Goal: Information Seeking & Learning: Learn about a topic

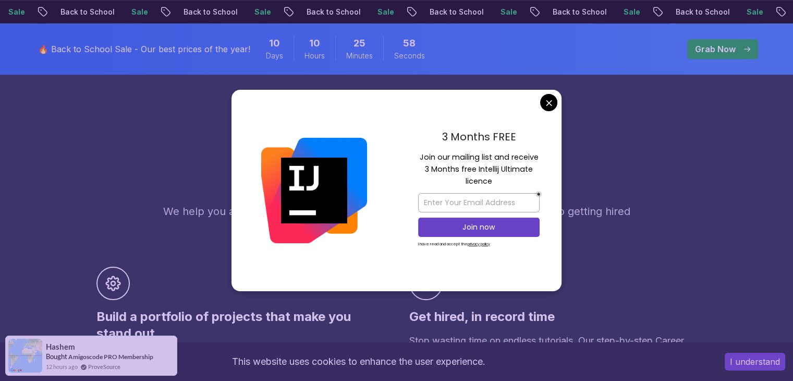
scroll to position [559, 0]
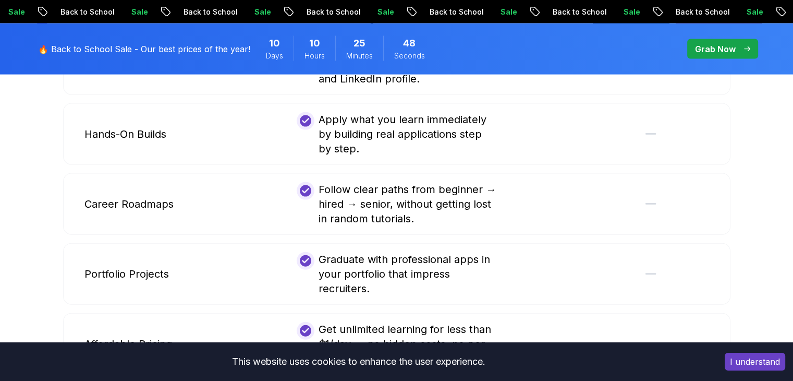
scroll to position [2274, 0]
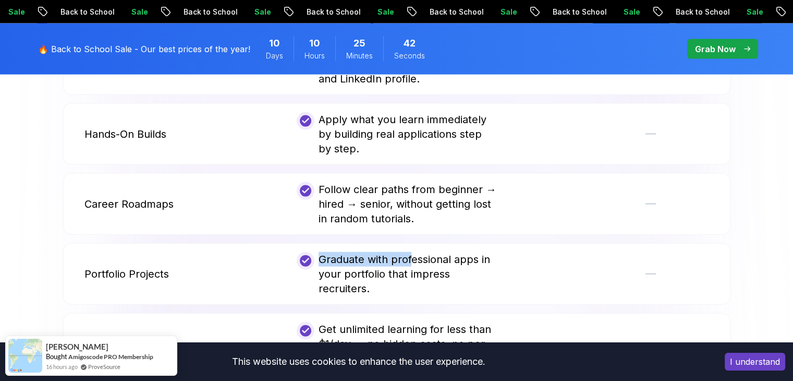
drag, startPoint x: 484, startPoint y: 222, endPoint x: 412, endPoint y: 248, distance: 76.5
click at [412, 248] on div "Unlimited Access Learn anytime, anywhere with full access to all courses, build…" at bounding box center [397, 169] width 668 height 551
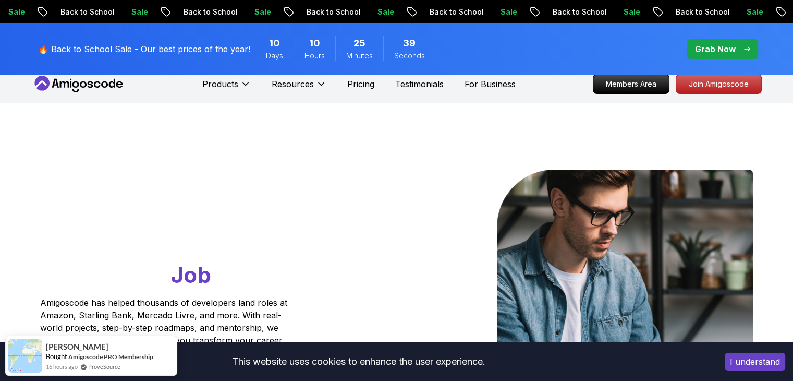
scroll to position [0, 0]
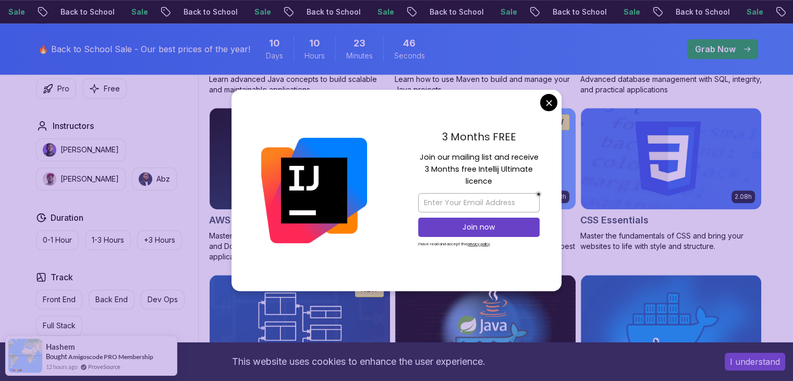
scroll to position [781, 0]
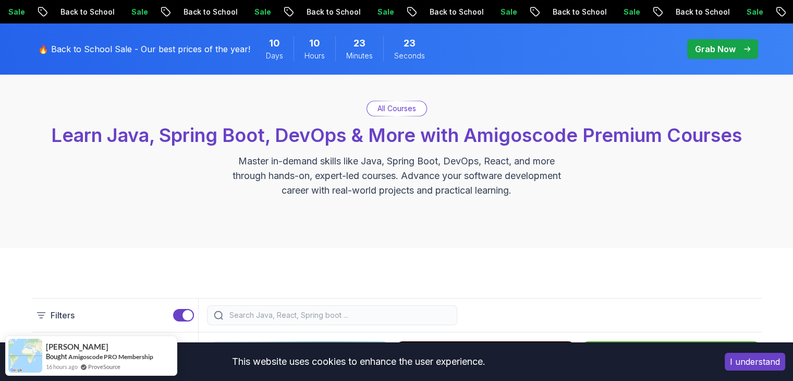
scroll to position [0, 0]
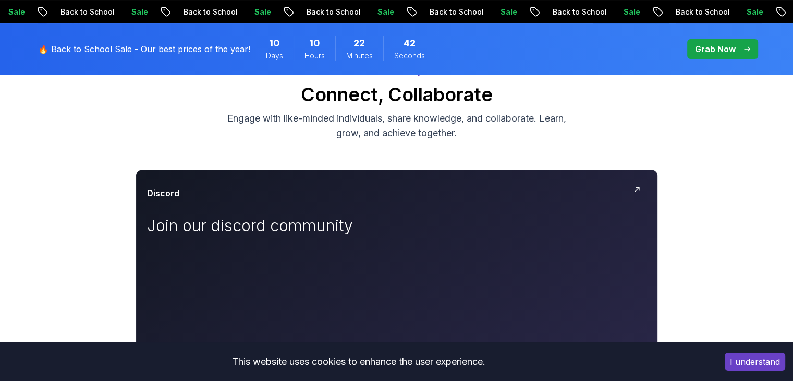
scroll to position [112, 0]
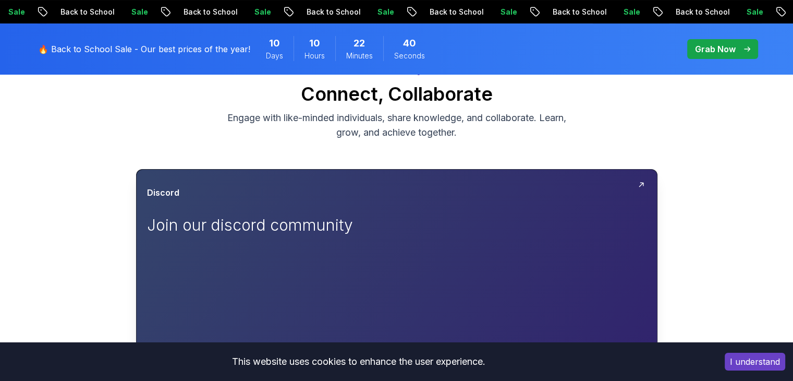
click at [641, 187] on icon at bounding box center [641, 184] width 8 height 8
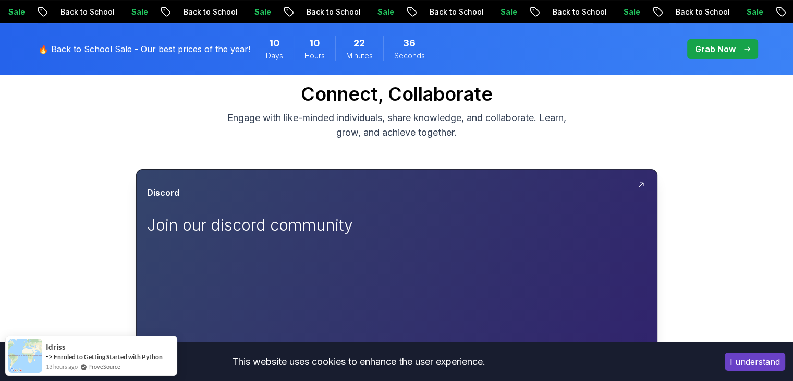
click at [368, 199] on div "Discord Join our discord community" at bounding box center [397, 214] width 500 height 56
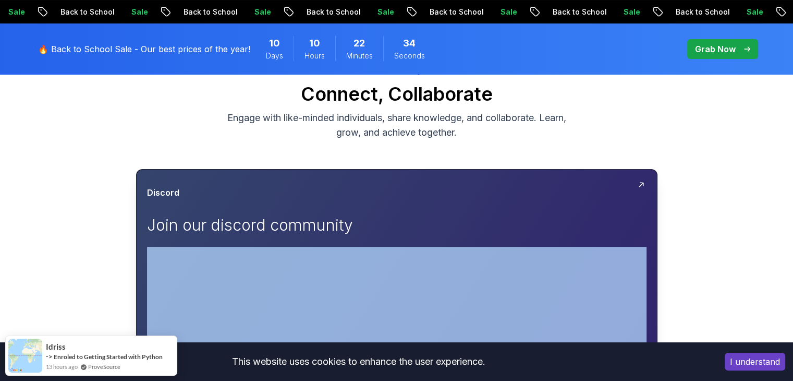
click at [368, 199] on div "Discord Join our discord community" at bounding box center [397, 214] width 500 height 56
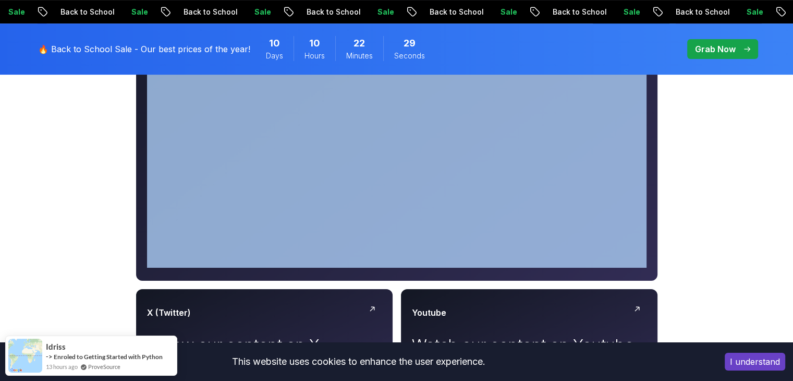
scroll to position [417, 0]
